Goal: Task Accomplishment & Management: Complete application form

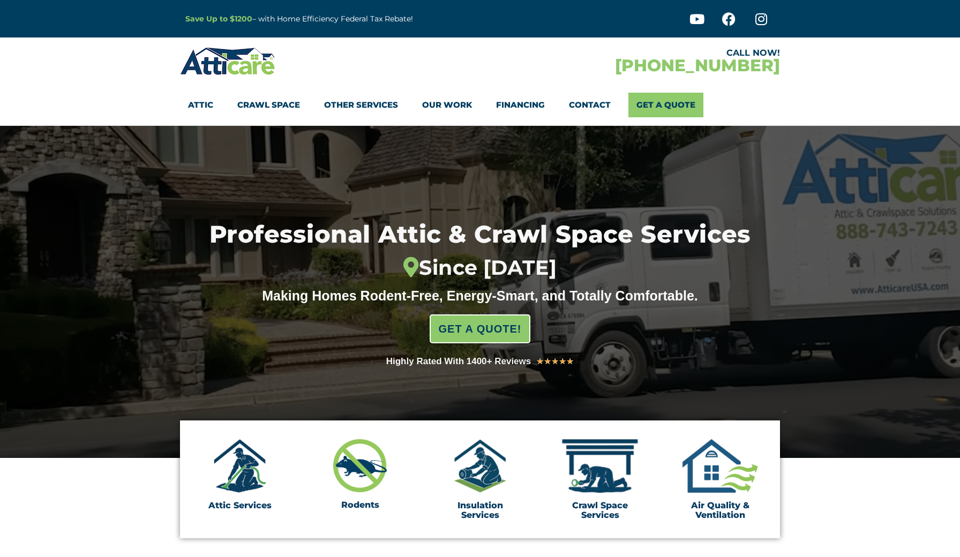
click at [494, 327] on span "GET A QUOTE!" at bounding box center [480, 328] width 83 height 21
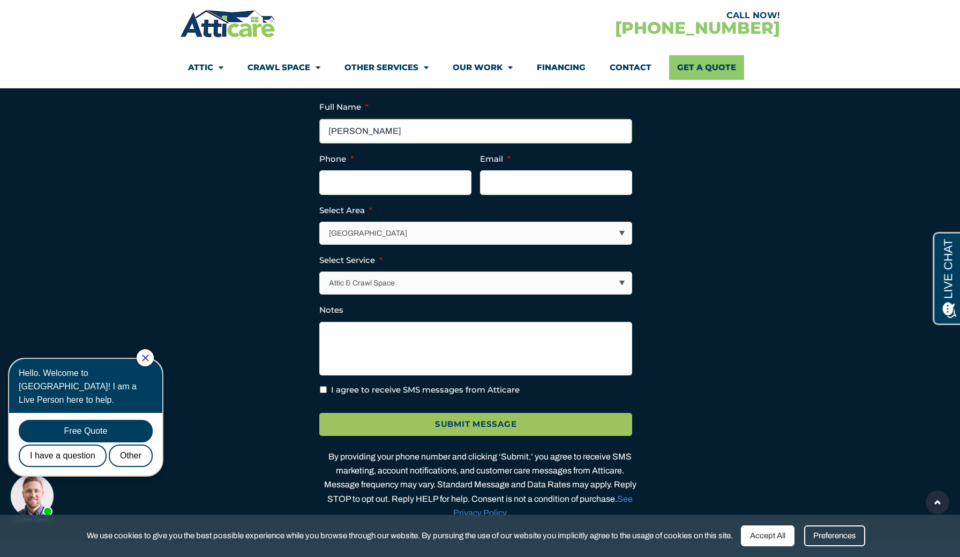
type input "Whitney Rutter"
type input "(919) 619-6865"
type input "warutter@yahoo.com"
select select "[US_STATE] / [US_STATE][GEOGRAPHIC_DATA]"
click at [415, 346] on textarea "Notes" at bounding box center [475, 349] width 313 height 54
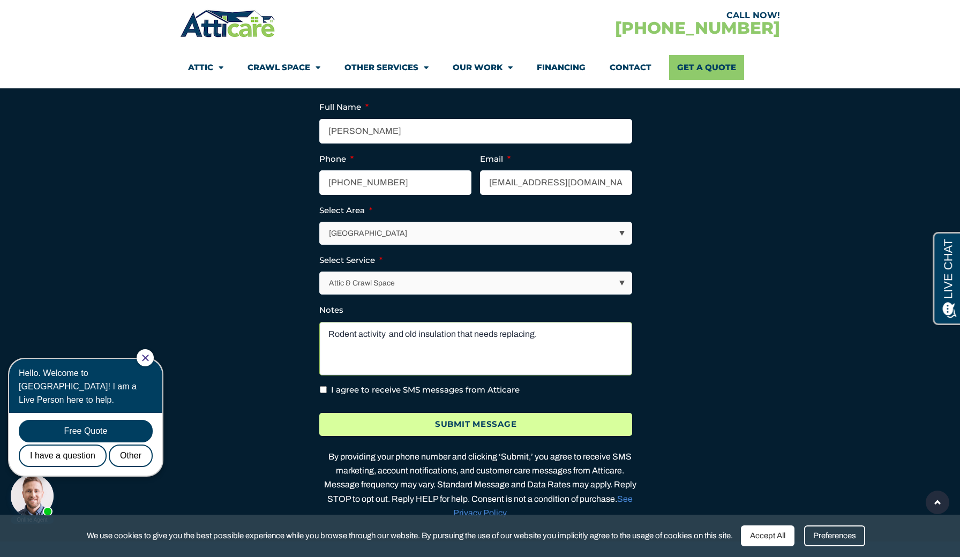
type textarea "Rodent activity and old insulation that needs replacing."
click at [457, 436] on input "Submit Message" at bounding box center [475, 424] width 313 height 23
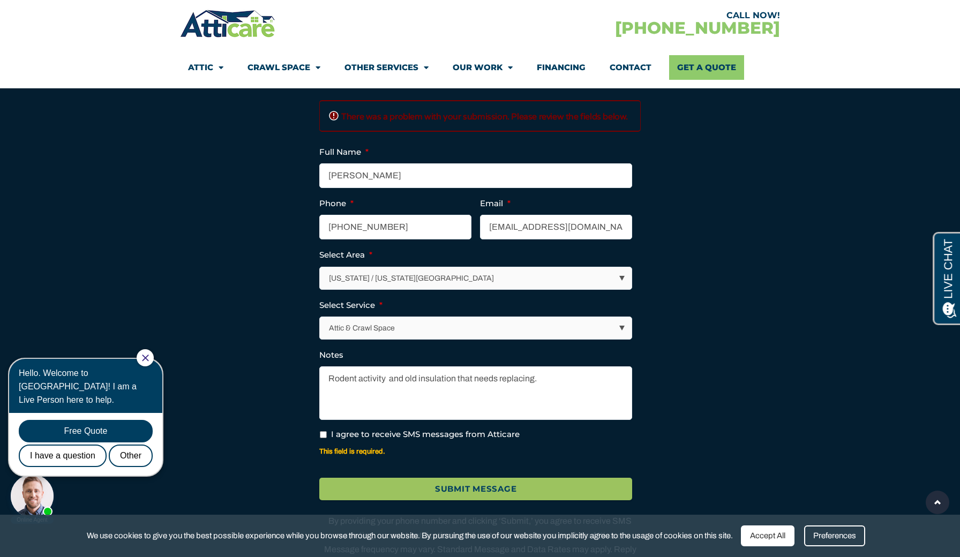
click at [323, 438] on input "I agree to receive SMS messages from Atticare" at bounding box center [323, 434] width 7 height 7
checkbox input "true"
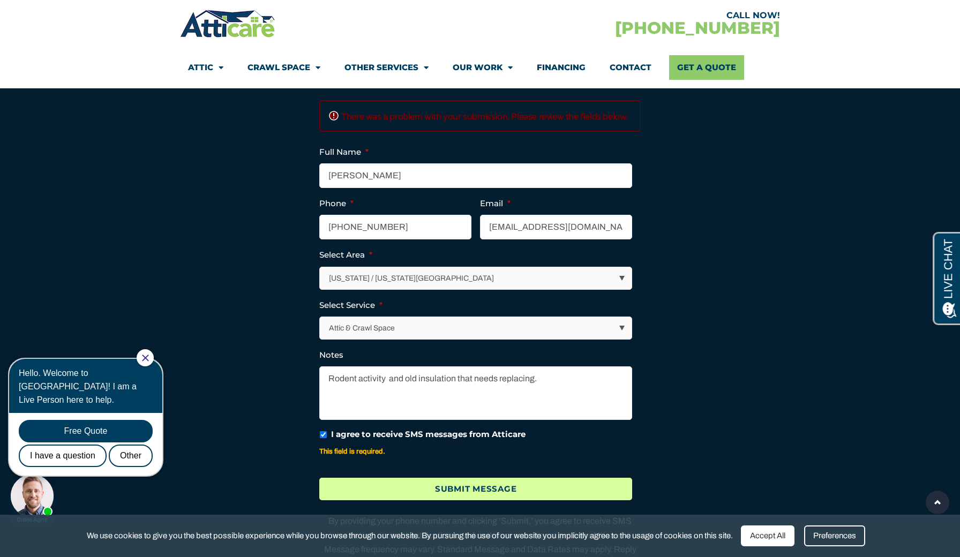
click at [448, 501] on input "Submit Message" at bounding box center [475, 489] width 313 height 23
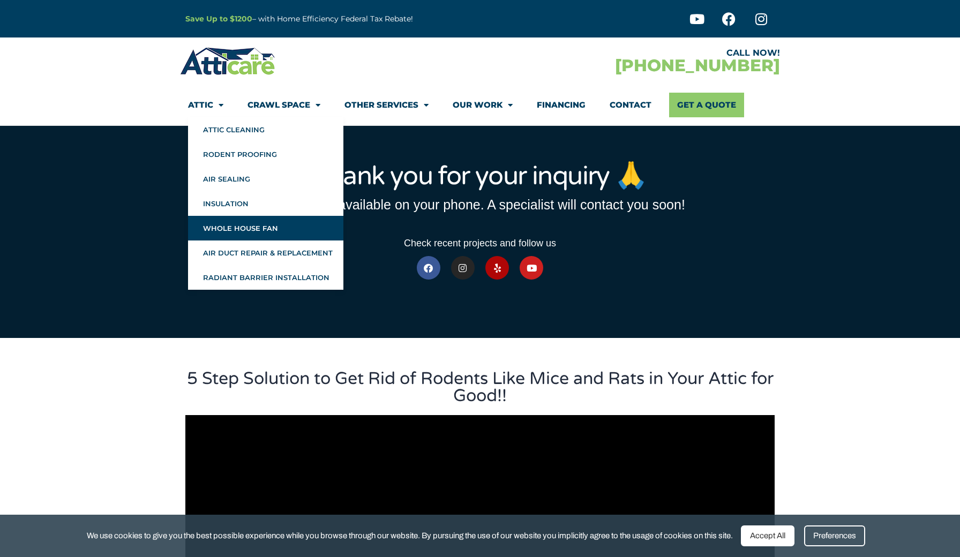
click at [224, 229] on link "Whole House Fan" at bounding box center [265, 228] width 155 height 25
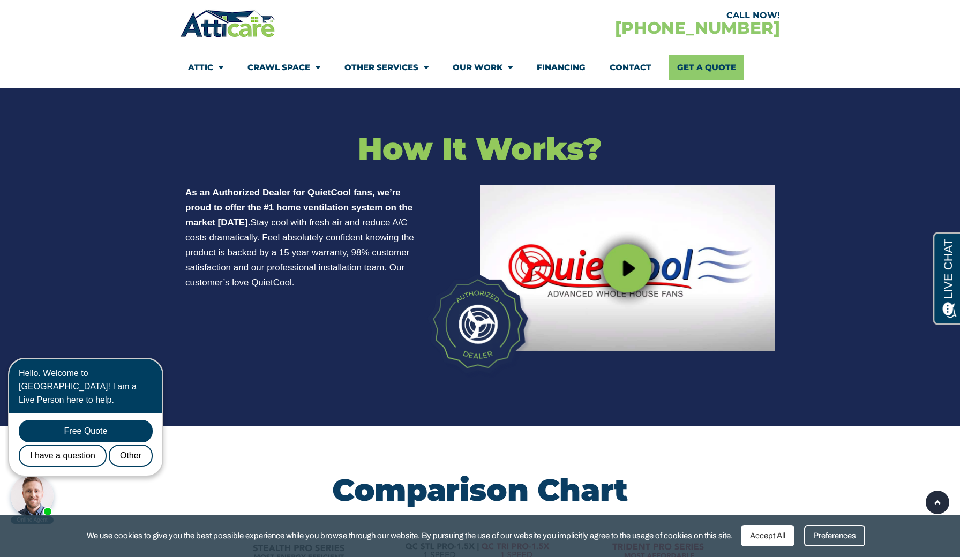
scroll to position [3042, 0]
